Goal: Information Seeking & Learning: Learn about a topic

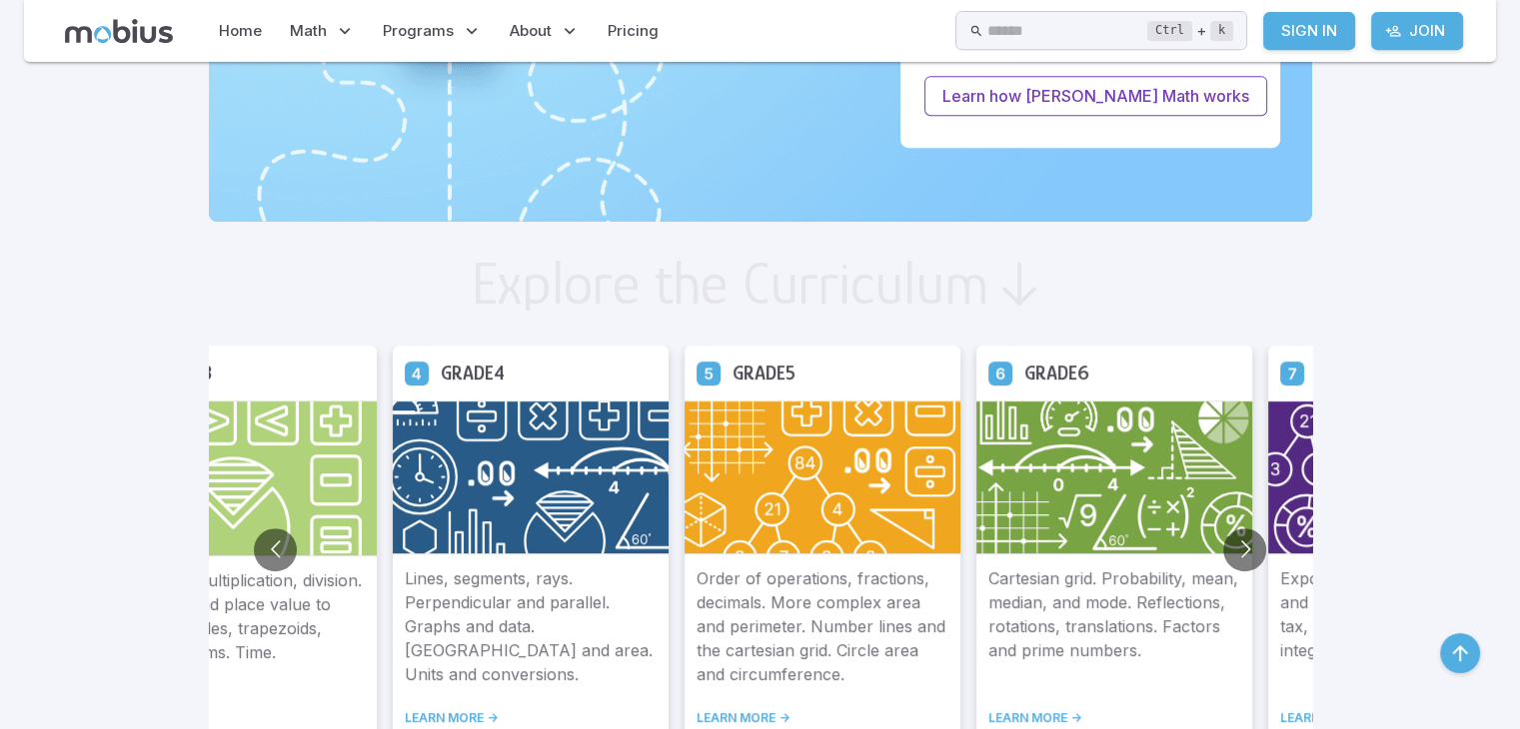
scroll to position [959, 0]
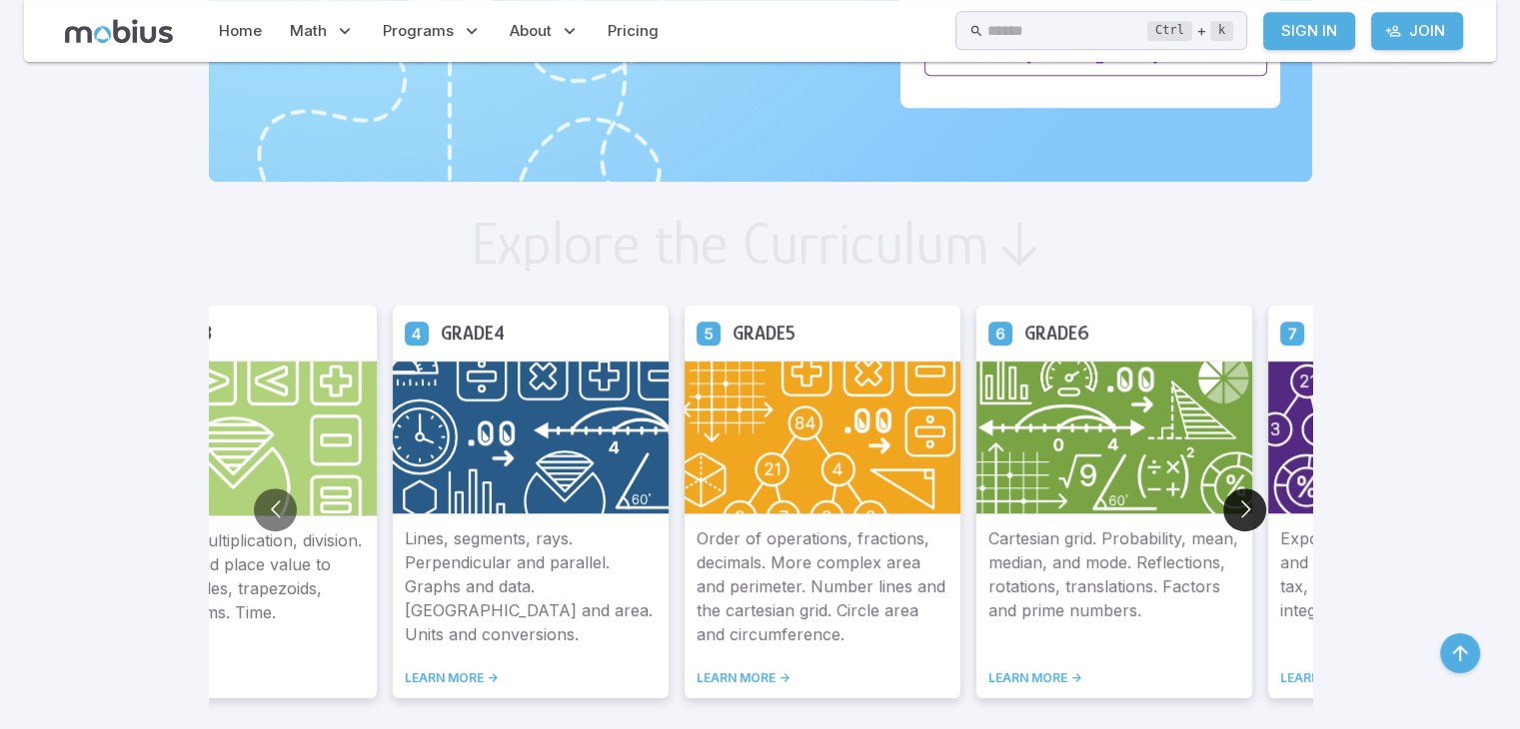
click at [1240, 510] on button "Go to next slide" at bounding box center [1244, 510] width 43 height 43
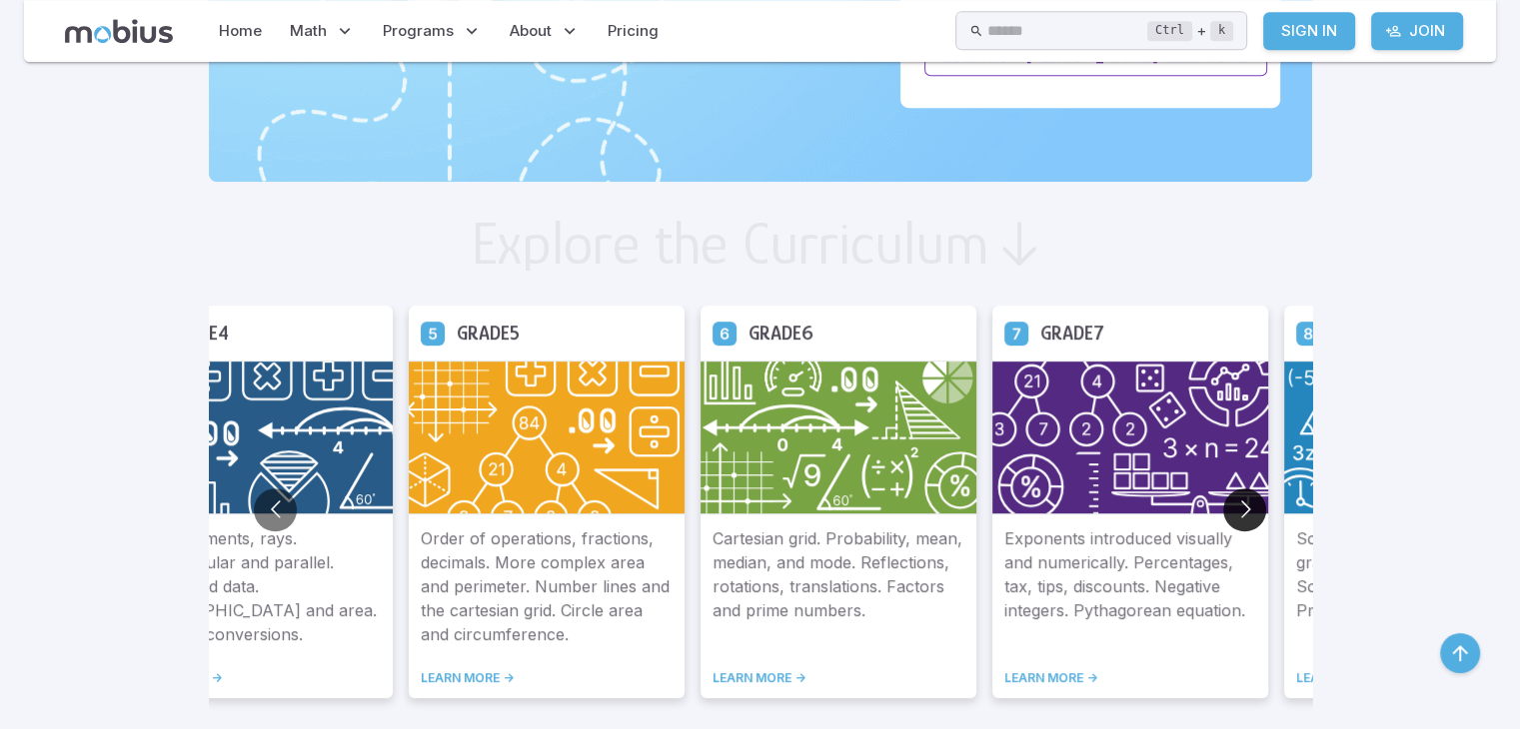
click at [1240, 510] on button "Go to next slide" at bounding box center [1244, 510] width 43 height 43
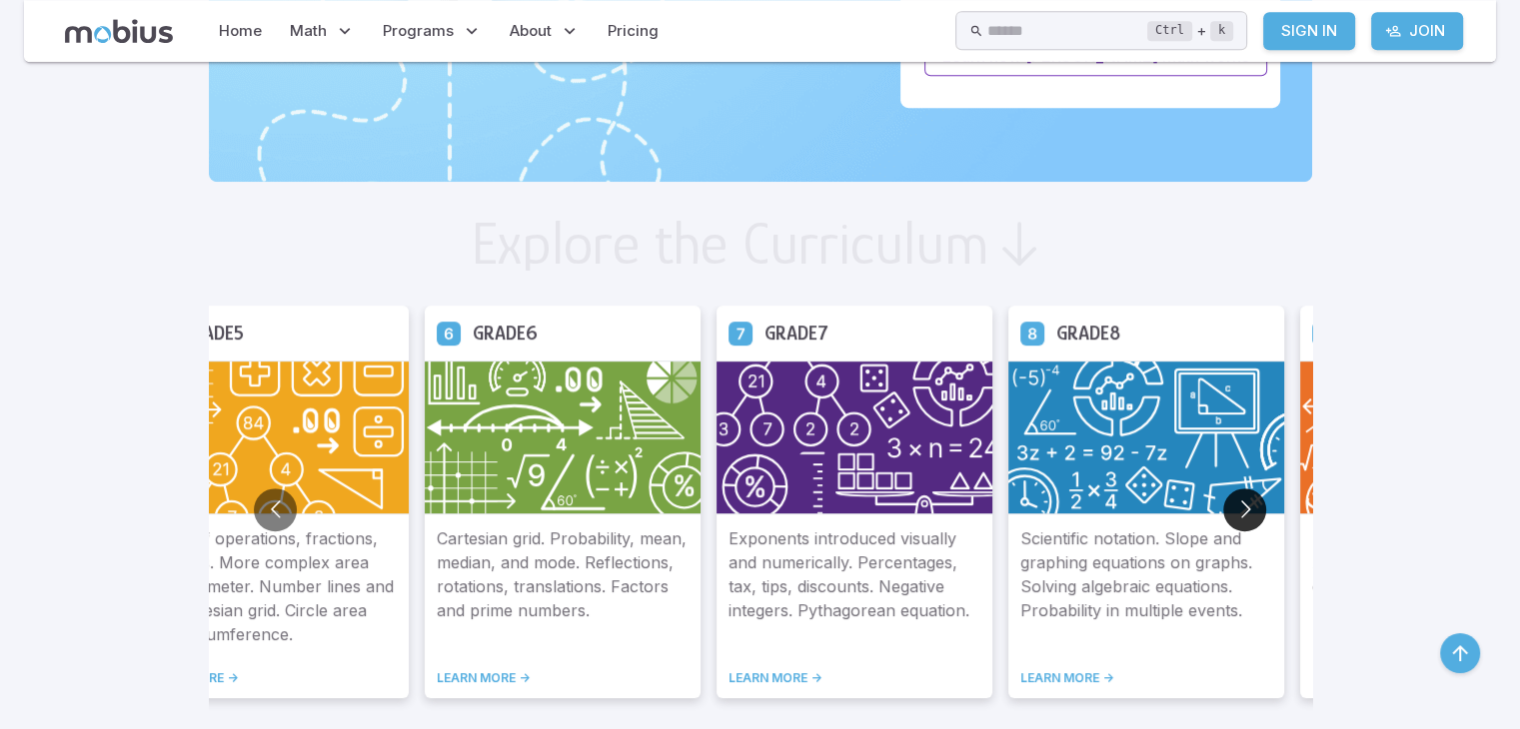
click at [1240, 510] on button "Go to next slide" at bounding box center [1244, 510] width 43 height 43
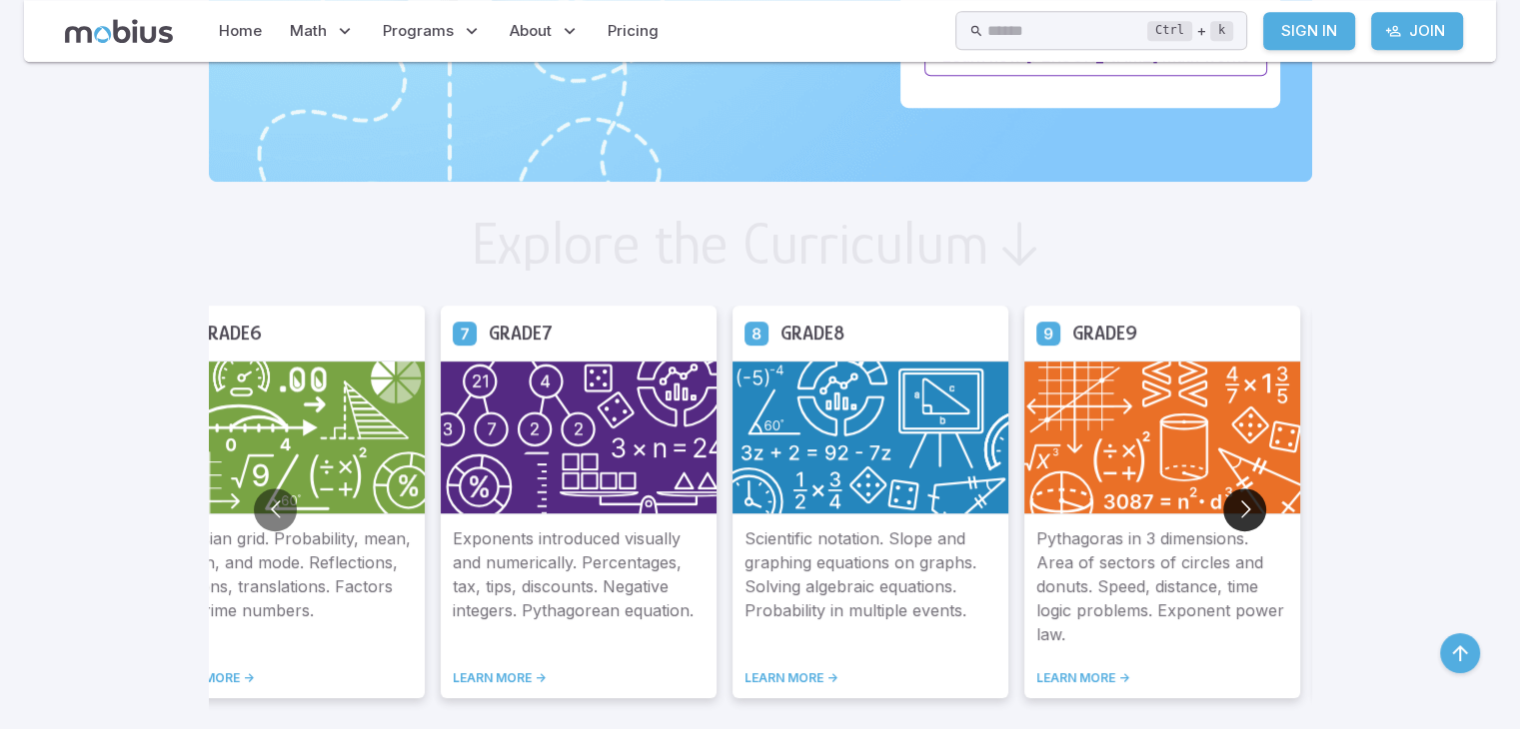
click at [1240, 510] on button "Go to next slide" at bounding box center [1244, 510] width 43 height 43
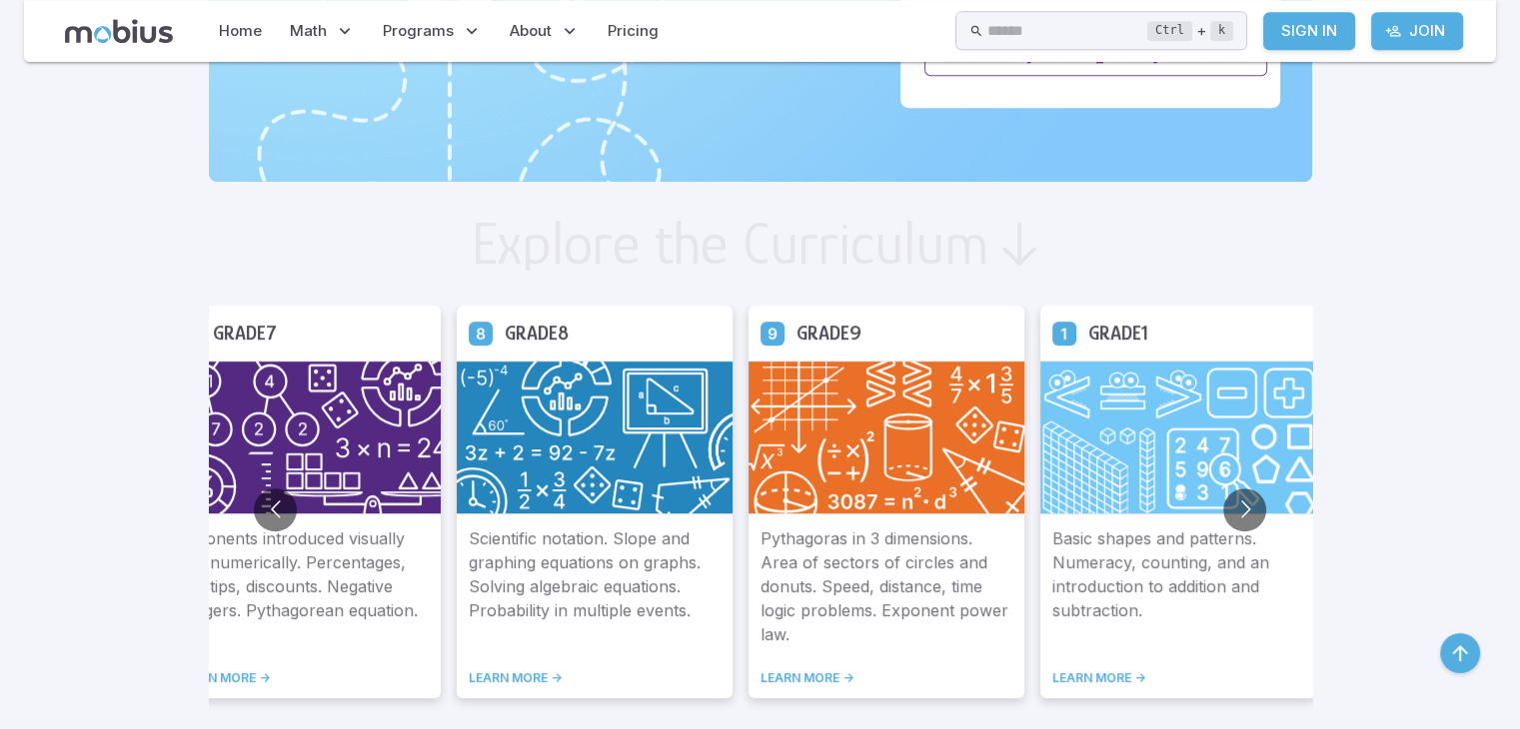
click at [785, 684] on link "LEARN MORE ->" at bounding box center [886, 678] width 252 height 16
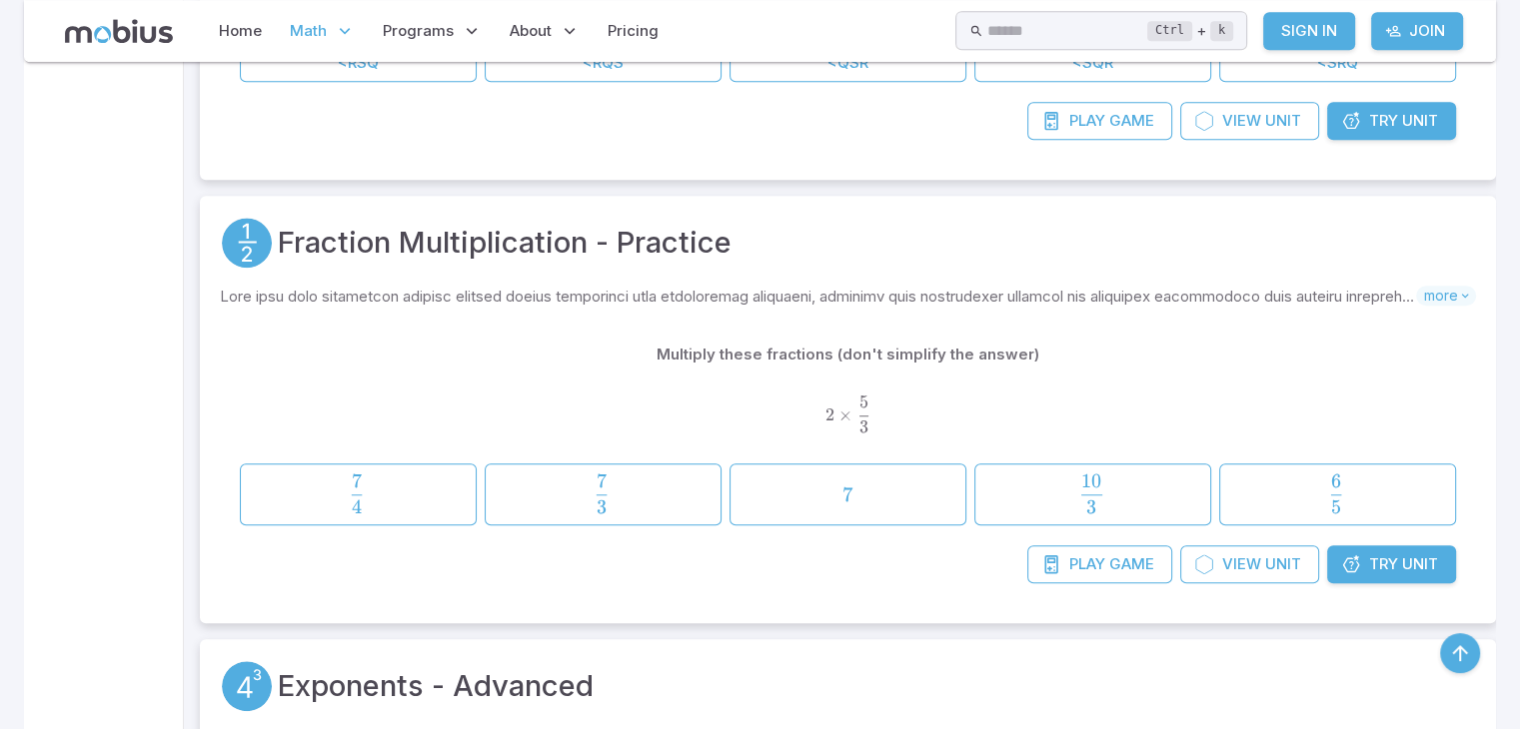
scroll to position [1183, 0]
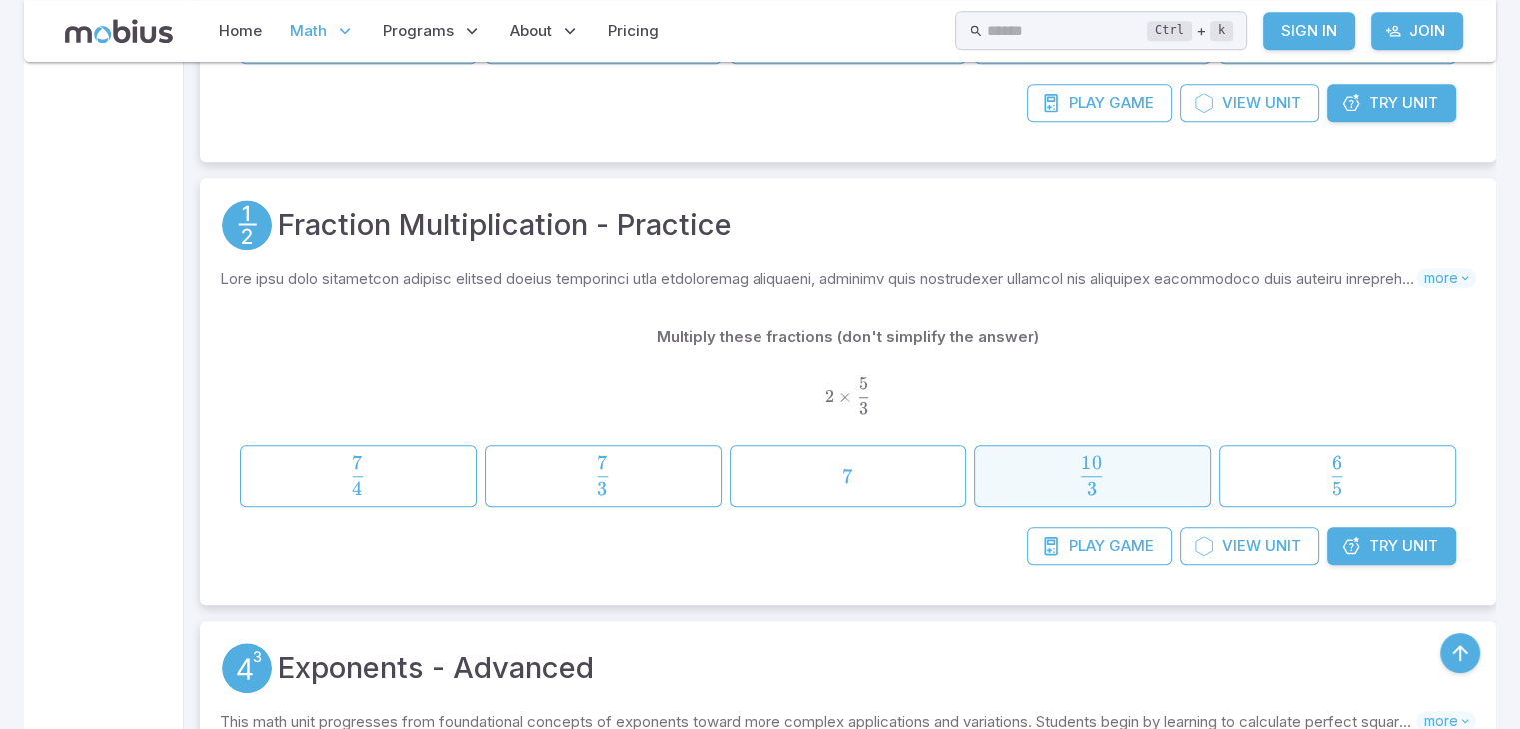
click at [1097, 485] on span "button" at bounding box center [1091, 490] width 21 height 14
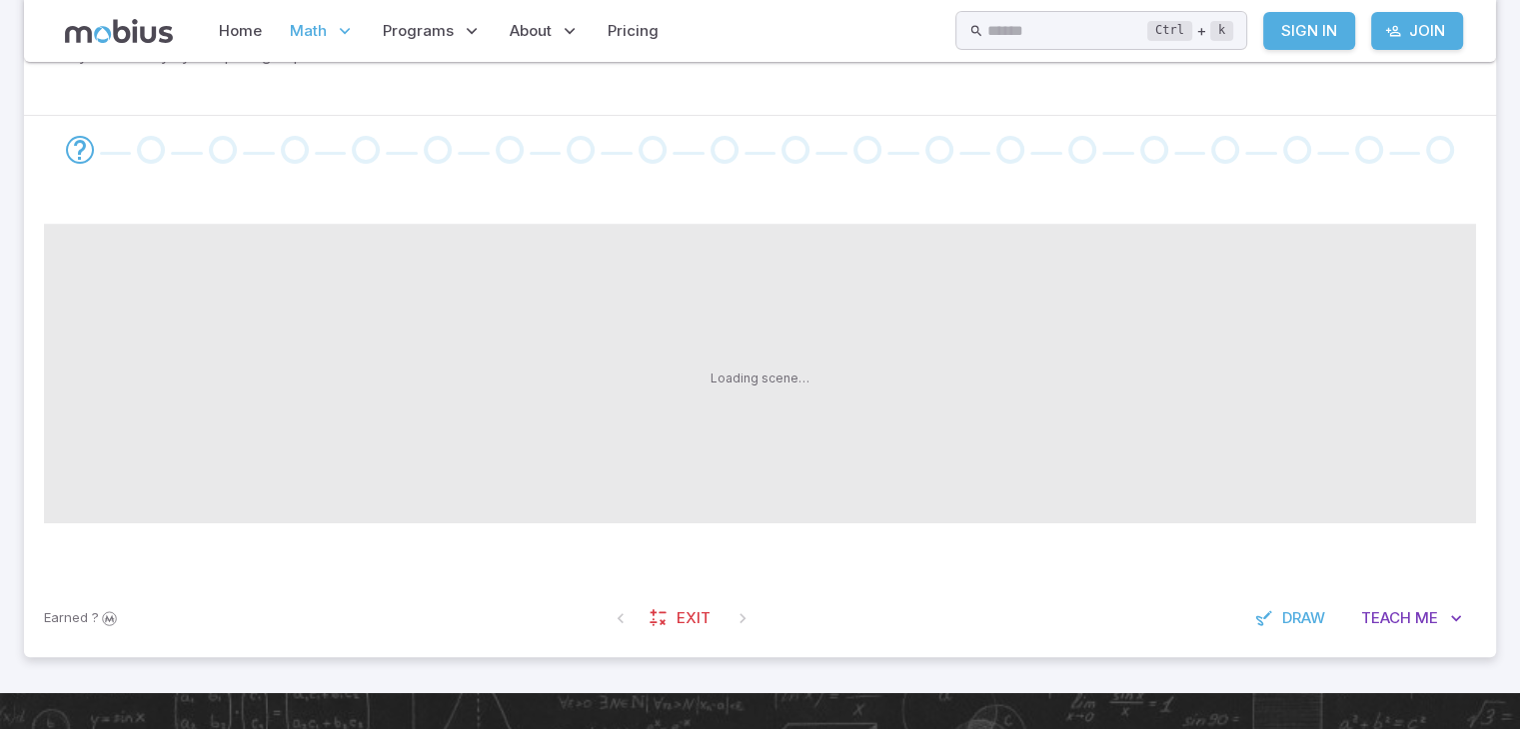
scroll to position [400, 0]
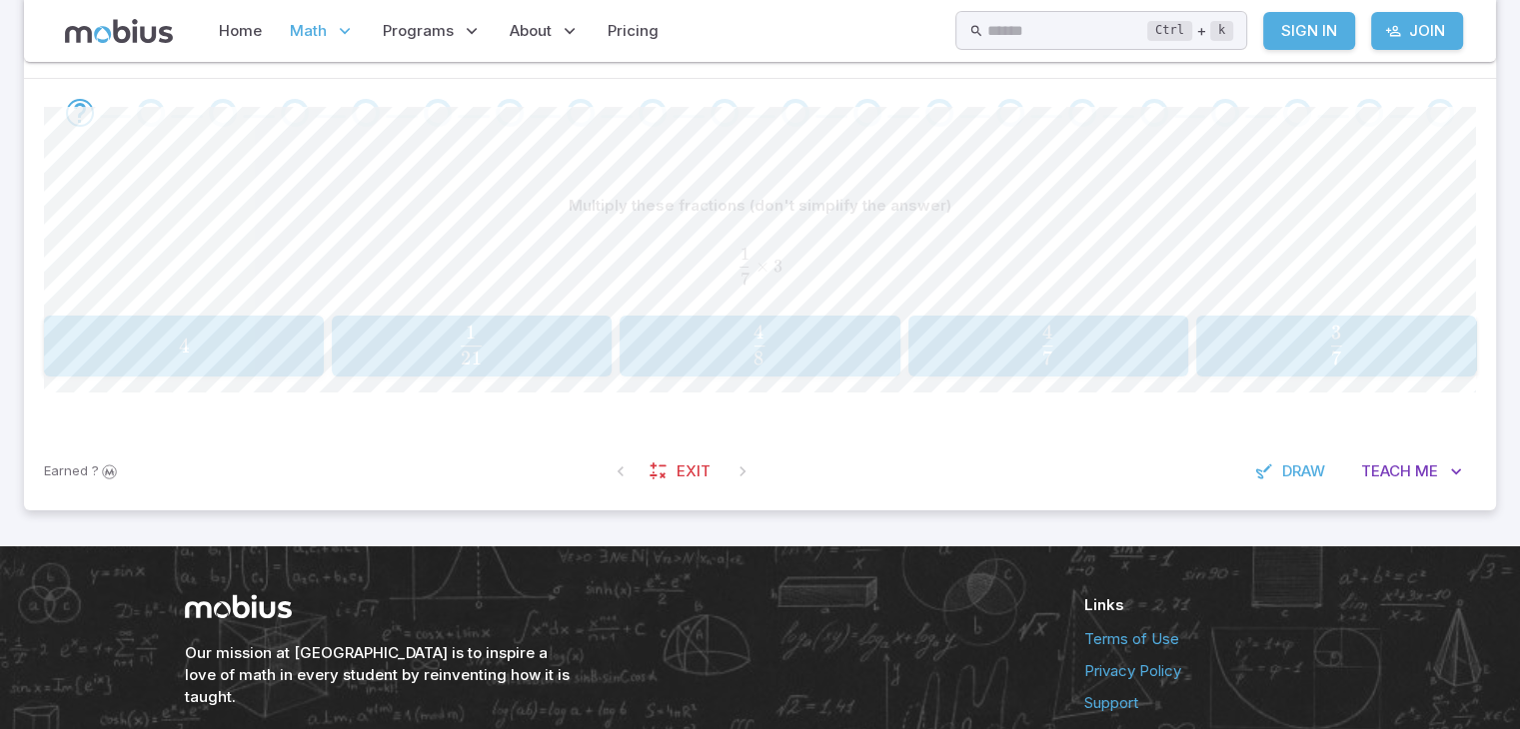
click at [1248, 348] on span "7 3 ​" at bounding box center [1335, 345] width 247 height 40
click at [1066, 352] on span "4 10 ​" at bounding box center [1046, 345] width 249 height 40
click at [1052, 362] on span "8 6 ​" at bounding box center [1047, 345] width 12 height 40
click at [505, 332] on span "3 2 ​" at bounding box center [471, 345] width 249 height 40
click at [146, 343] on span "35 3 ​" at bounding box center [159, 345] width 26 height 40
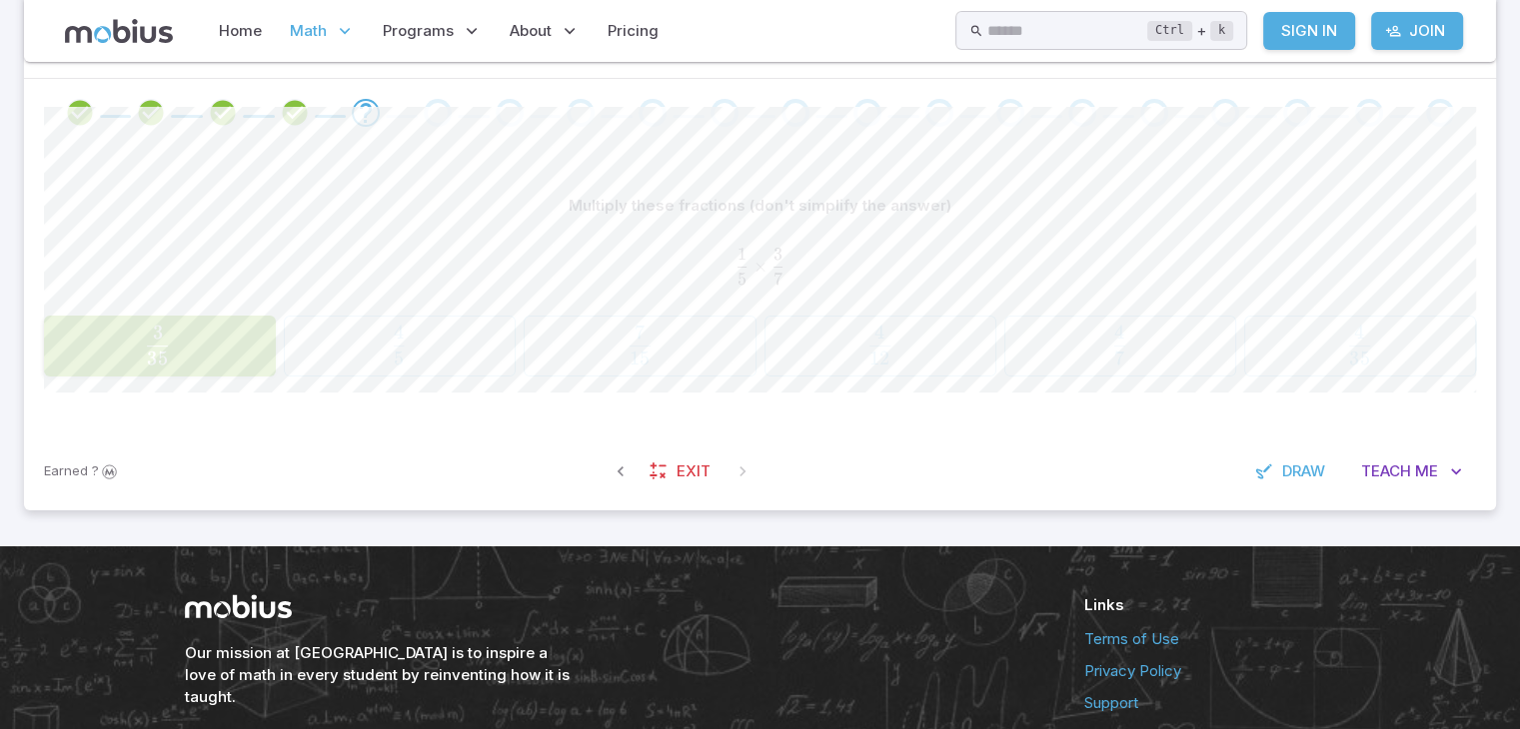
click at [278, 293] on div "1 5 × 3 7 \frac{1}{5}\times \frac{3}{7} 5 1 ​ × 7 3 ​" at bounding box center [760, 266] width 1432 height 66
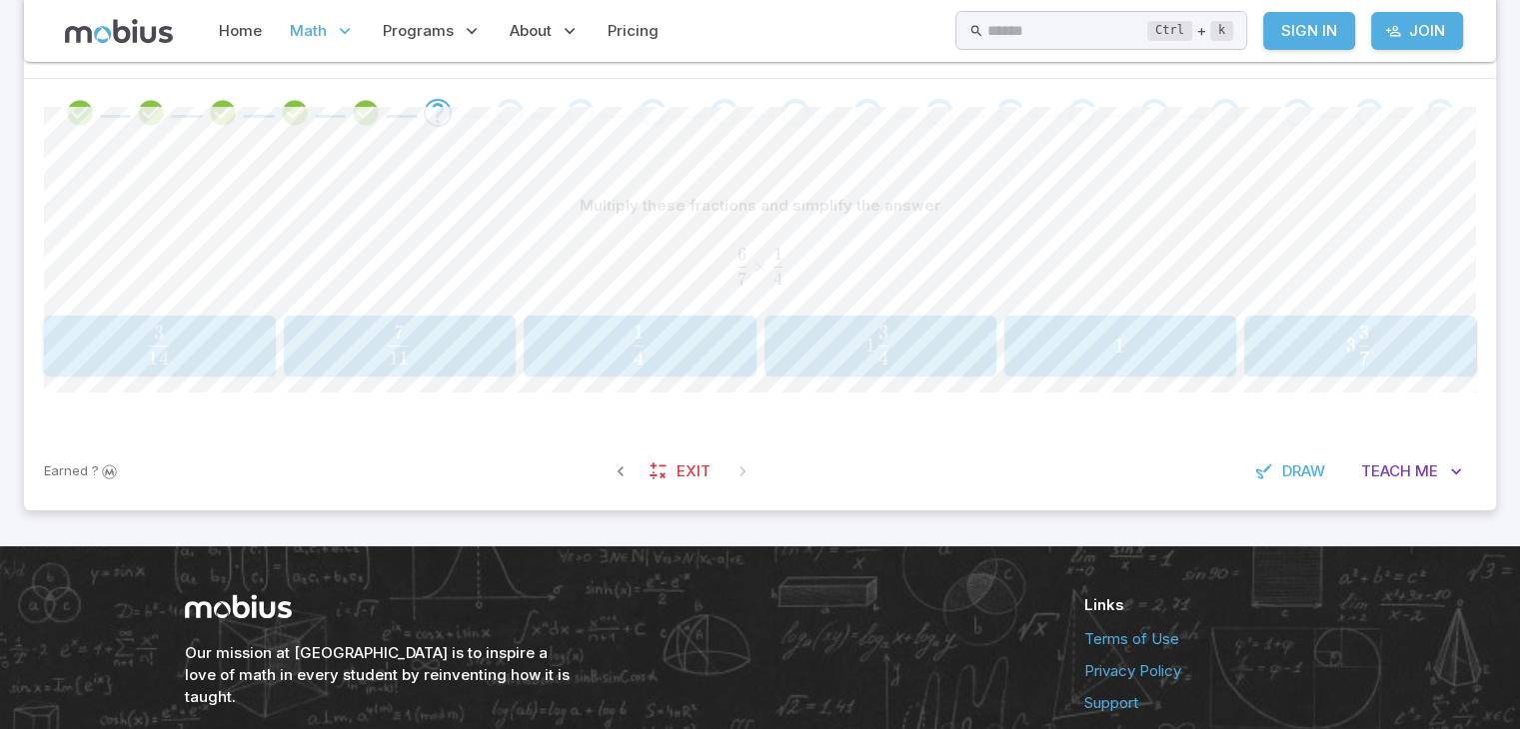
click at [224, 335] on span "14 3 ​" at bounding box center [159, 345] width 204 height 40
click at [432, 344] on span "3 8 ​" at bounding box center [471, 345] width 249 height 40
click at [788, 359] on span "10 4 ​" at bounding box center [878, 345] width 204 height 40
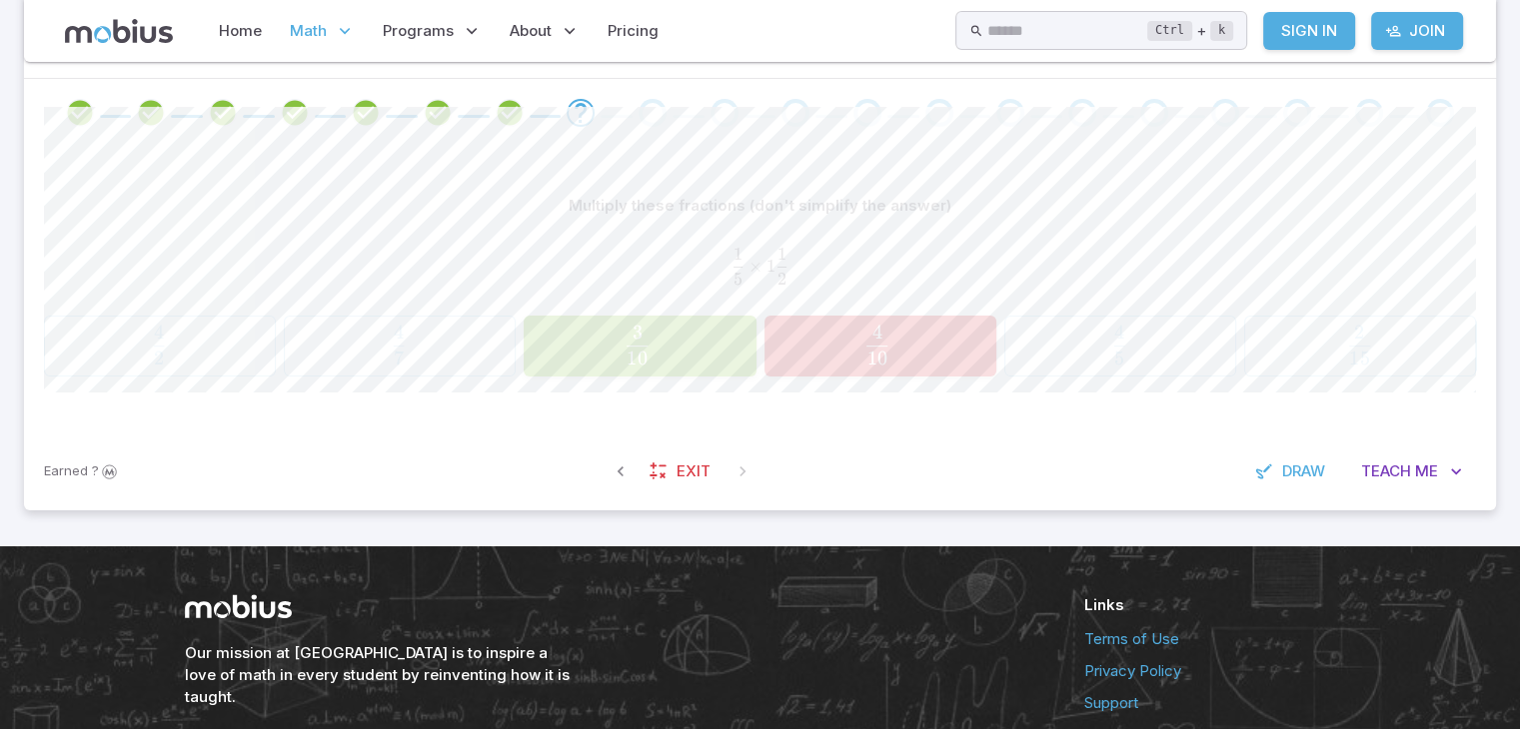
click at [643, 348] on span "10" at bounding box center [637, 360] width 21 height 24
